Goal: Task Accomplishment & Management: Manage account settings

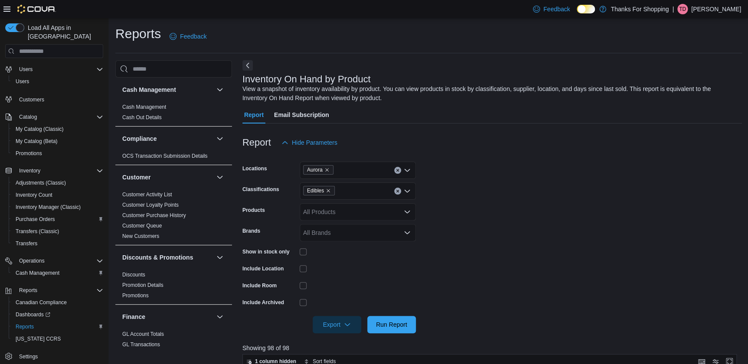
scroll to position [236, 0]
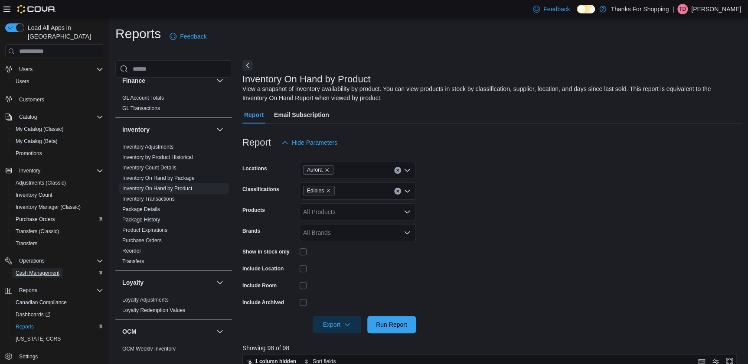
click at [38, 270] on span "Cash Management" at bounding box center [38, 273] width 44 height 7
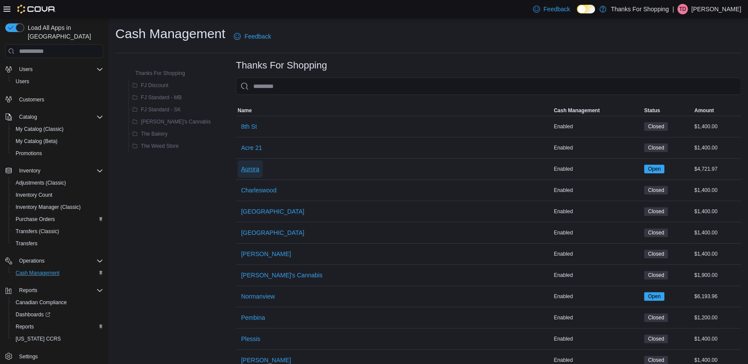
click at [241, 164] on span "Aurora" at bounding box center [250, 168] width 18 height 17
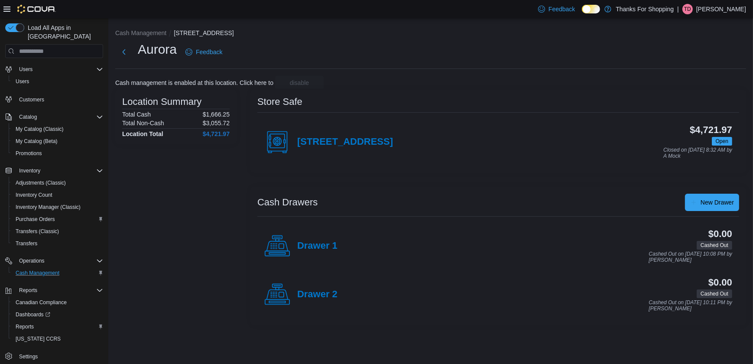
click at [342, 132] on div "[STREET_ADDRESS]" at bounding box center [328, 142] width 129 height 26
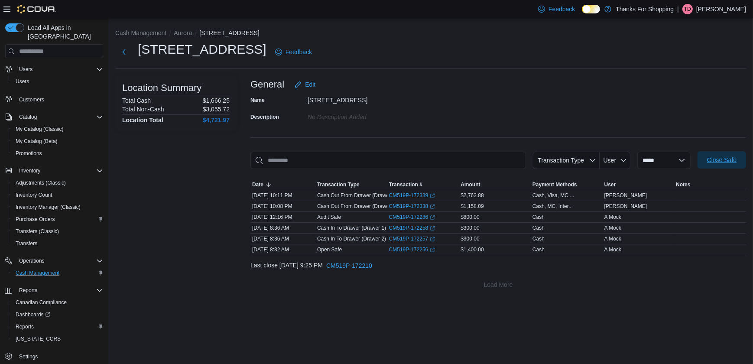
click at [715, 157] on span "Close Safe" at bounding box center [721, 160] width 29 height 9
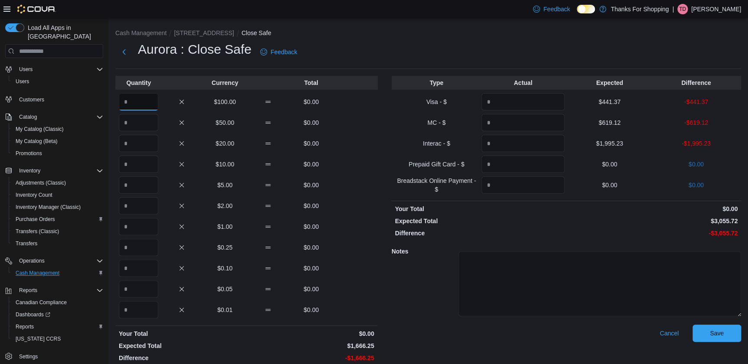
click at [129, 96] on input "Quantity" at bounding box center [138, 101] width 39 height 17
type input "*"
click at [140, 127] on input "Quantity" at bounding box center [138, 122] width 39 height 17
type input "*"
click at [144, 147] on input "Quantity" at bounding box center [138, 143] width 39 height 17
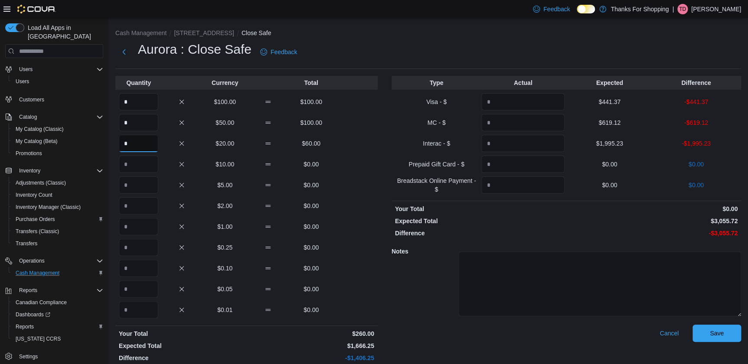
type input "*"
click at [152, 183] on input "Quantity" at bounding box center [138, 184] width 39 height 17
type input "*"
click at [145, 202] on input "Quantity" at bounding box center [138, 205] width 39 height 17
click at [152, 232] on input "Quantity" at bounding box center [138, 226] width 39 height 17
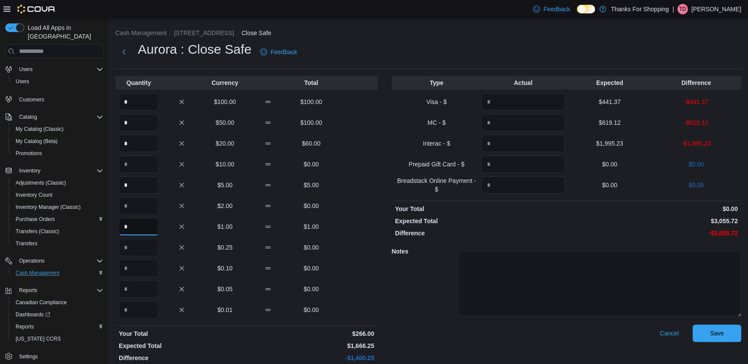
type input "*"
click at [155, 247] on input "Quantity" at bounding box center [138, 247] width 39 height 17
type input "*"
click at [138, 97] on input "*" at bounding box center [138, 101] width 39 height 17
type input "**"
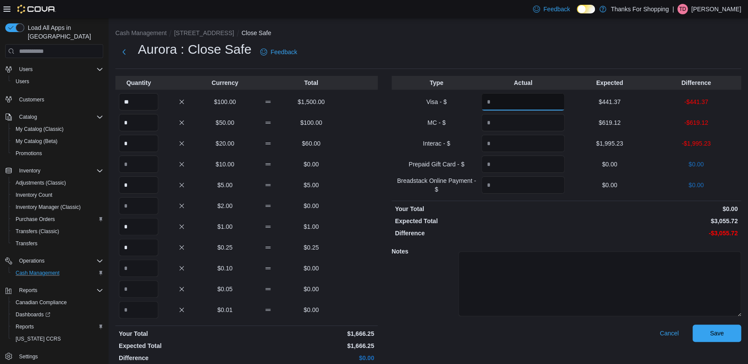
click at [525, 101] on input "Quantity" at bounding box center [522, 101] width 83 height 17
type input "******"
type input "*******"
click at [735, 325] on span "Save" at bounding box center [716, 332] width 38 height 17
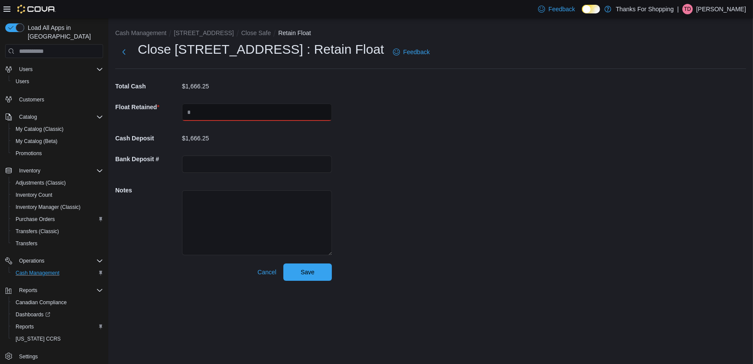
click at [222, 111] on input "text" at bounding box center [257, 112] width 150 height 17
type input "****"
drag, startPoint x: 412, startPoint y: 109, endPoint x: 358, endPoint y: 130, distance: 57.8
click at [407, 111] on div "Cash Management [STREET_ADDRESS][GEOGRAPHIC_DATA] Safe Retain Float Close [STRE…" at bounding box center [430, 153] width 645 height 270
click at [247, 211] on textarea at bounding box center [257, 222] width 150 height 65
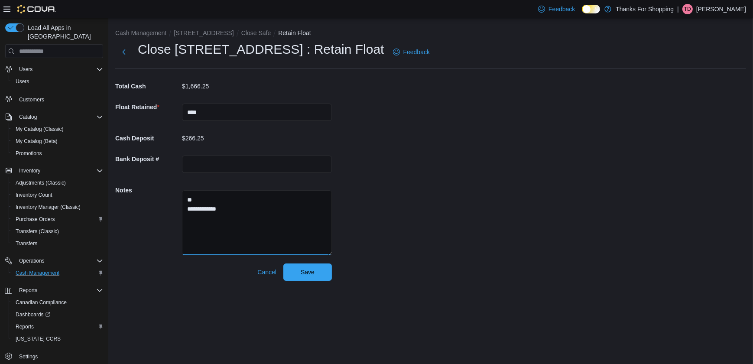
click at [208, 208] on textarea "**********" at bounding box center [257, 222] width 150 height 65
click at [276, 212] on textarea "**********" at bounding box center [257, 222] width 150 height 65
type textarea "**********"
click at [315, 276] on span "Save" at bounding box center [308, 271] width 38 height 17
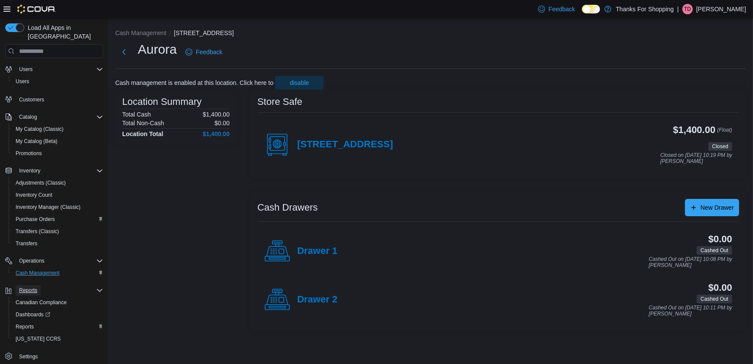
click at [35, 287] on span "Reports" at bounding box center [28, 290] width 18 height 7
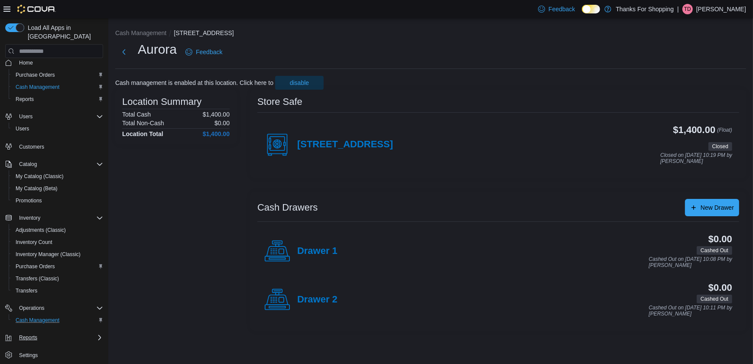
scroll to position [6, 0]
click at [39, 334] on button "Reports" at bounding box center [28, 339] width 25 height 10
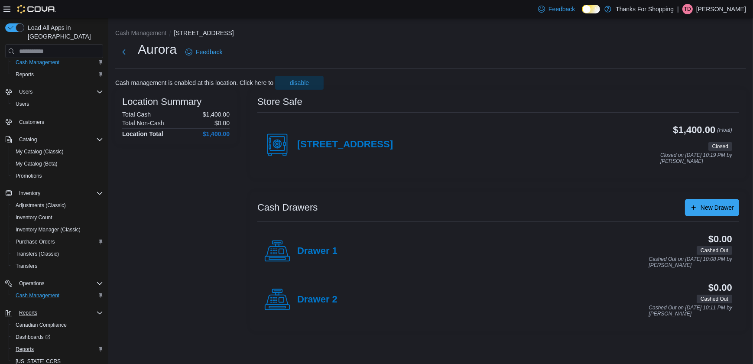
scroll to position [54, 0]
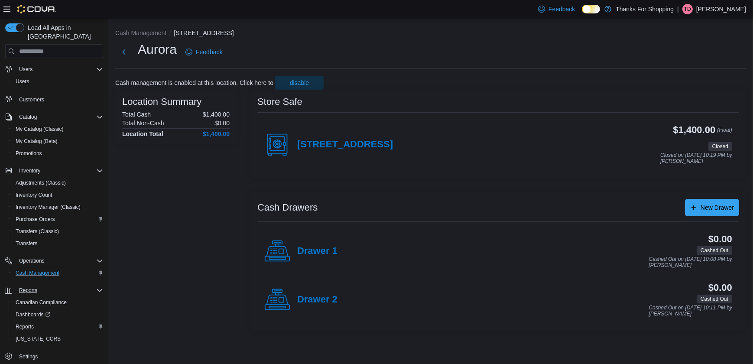
click at [28, 321] on button "Reports" at bounding box center [58, 327] width 98 height 12
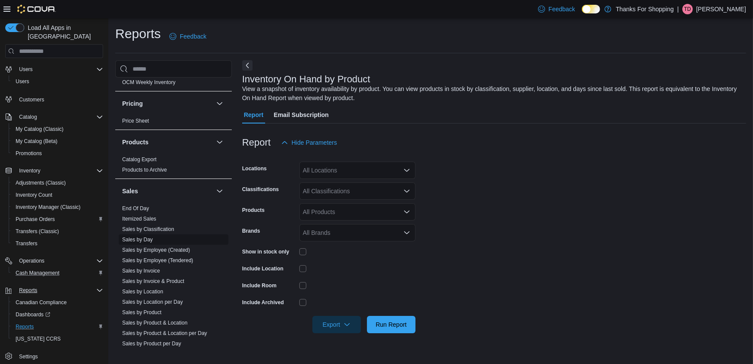
scroll to position [512, 0]
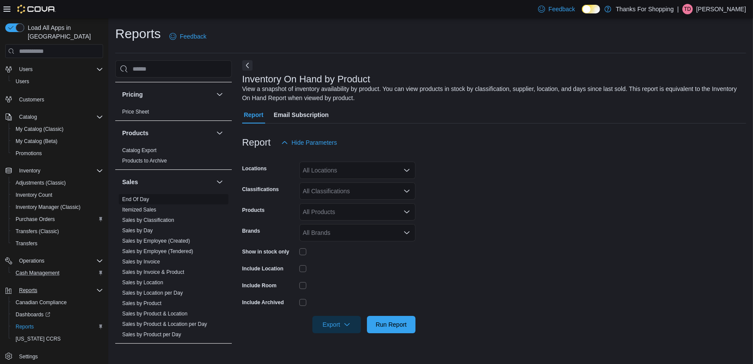
click at [137, 199] on link "End Of Day" at bounding box center [135, 199] width 27 height 6
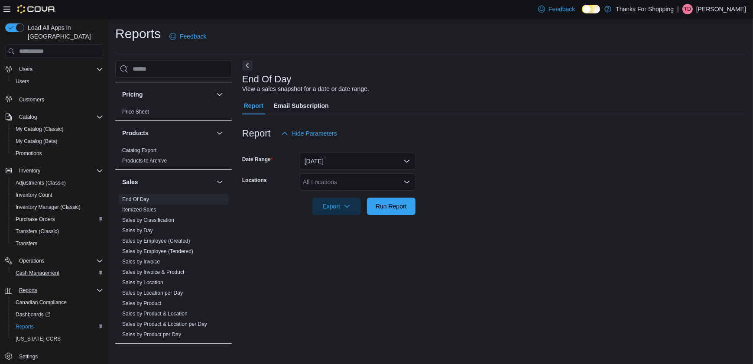
click at [355, 178] on div "All Locations" at bounding box center [357, 181] width 116 height 17
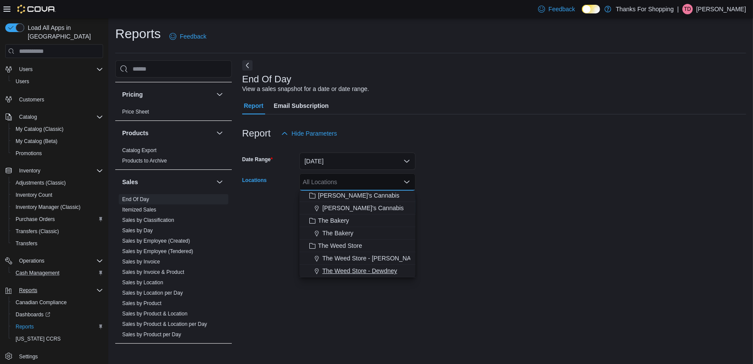
click at [381, 272] on span "The Weed Store - Dewdney" at bounding box center [359, 271] width 75 height 9
drag, startPoint x: 562, startPoint y: 111, endPoint x: 549, endPoint y: 117, distance: 14.3
click at [553, 116] on div "Report Email Subscription Report Hide Parameters Date Range [DATE] Locations Th…" at bounding box center [494, 161] width 504 height 128
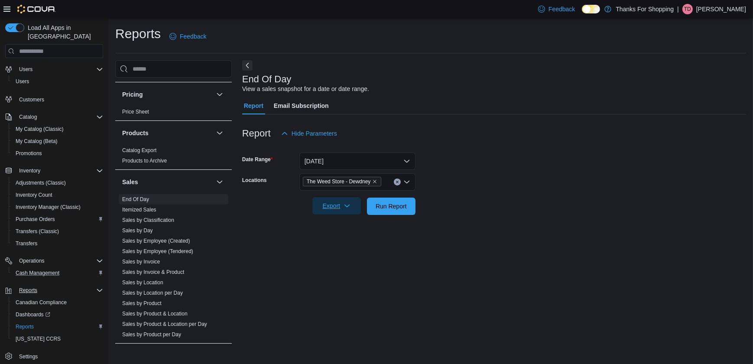
click at [360, 208] on button "Export" at bounding box center [336, 205] width 49 height 17
click at [359, 242] on button "Export to Pdf" at bounding box center [337, 240] width 49 height 17
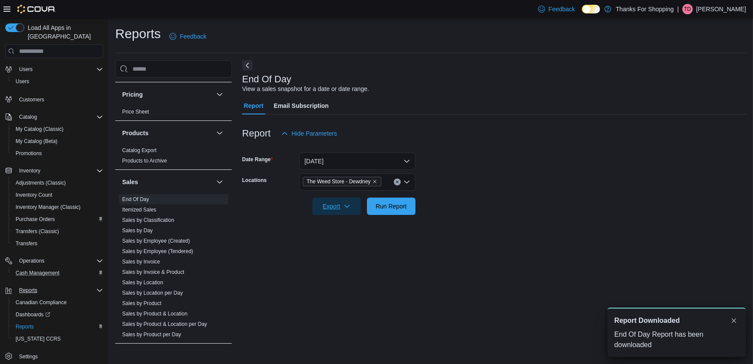
scroll to position [0, 0]
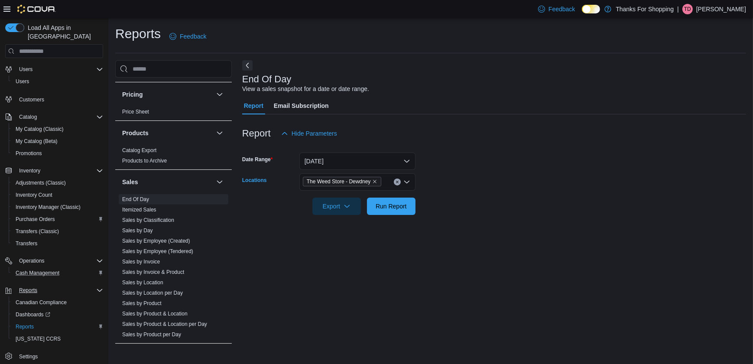
click at [397, 182] on icon "Clear input" at bounding box center [397, 182] width 2 height 2
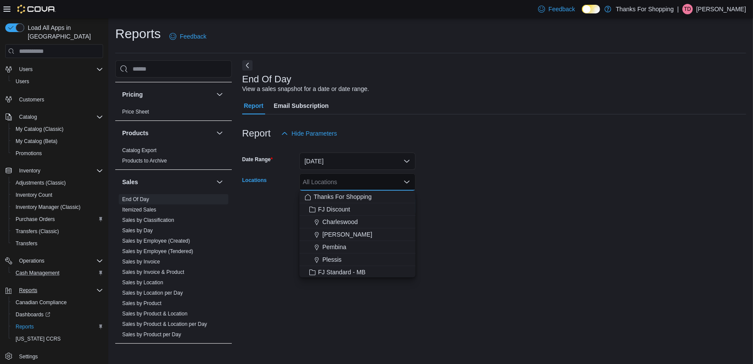
click at [410, 178] on div "All Locations Combo box. Selected. Combo box input. All Locations. Type some te…" at bounding box center [357, 181] width 116 height 17
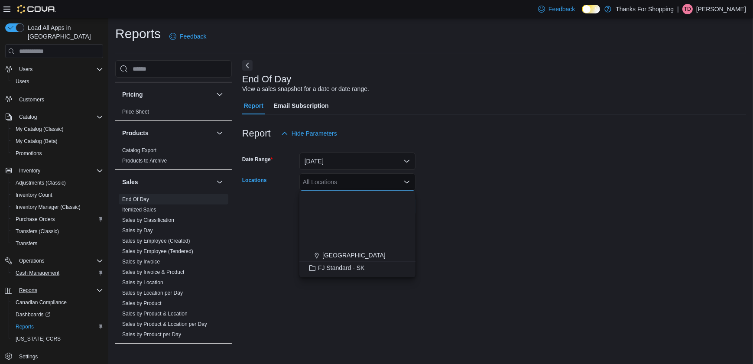
scroll to position [118, 0]
click at [347, 228] on div "Aurora" at bounding box center [358, 229] width 106 height 9
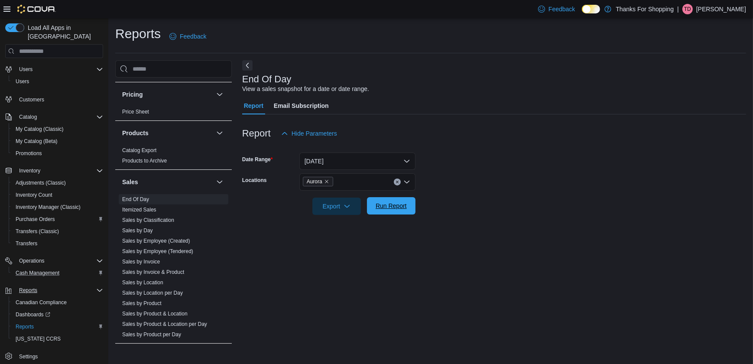
drag, startPoint x: 437, startPoint y: 163, endPoint x: 388, endPoint y: 205, distance: 63.6
click at [436, 163] on form "Date Range [DATE] Locations Aurora Export Run Report" at bounding box center [494, 178] width 504 height 73
click at [358, 206] on button "Export" at bounding box center [336, 205] width 49 height 17
click at [351, 242] on span "Export to Pdf" at bounding box center [338, 240] width 39 height 7
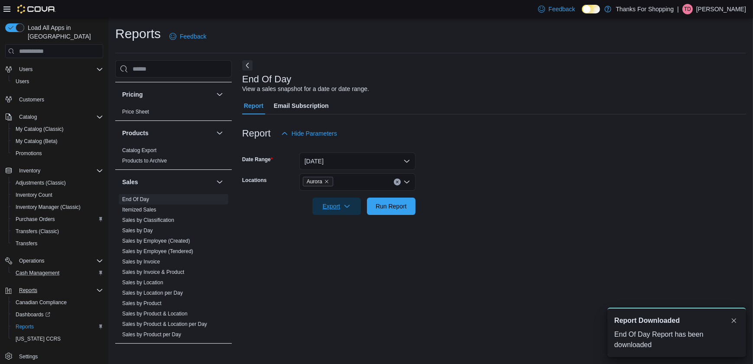
scroll to position [0, 0]
